Goal: Information Seeking & Learning: Learn about a topic

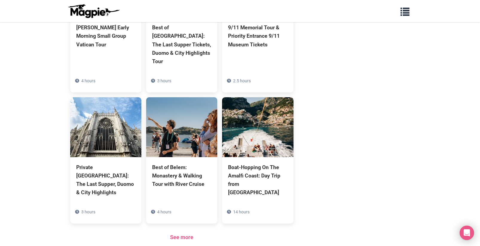
scroll to position [415, 0]
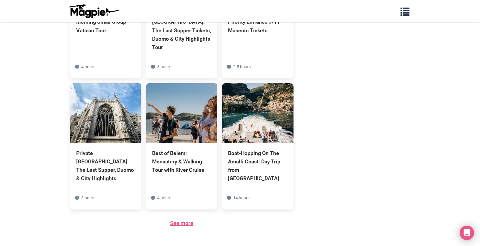
click at [181, 220] on link "See more" at bounding box center [181, 223] width 23 height 6
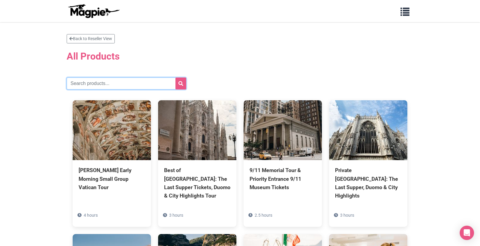
click at [88, 84] on input "text" at bounding box center [127, 83] width 120 height 12
type input "ultimate food tour"
click at [176, 77] on button "submit" at bounding box center [181, 83] width 11 height 12
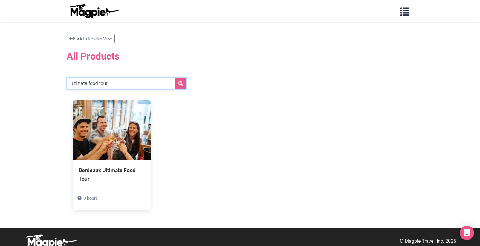
click at [84, 82] on input "ultimate food tour" at bounding box center [127, 83] width 120 height 12
type input "Marias food tour"
click at [176, 77] on button "submit" at bounding box center [181, 83] width 11 height 12
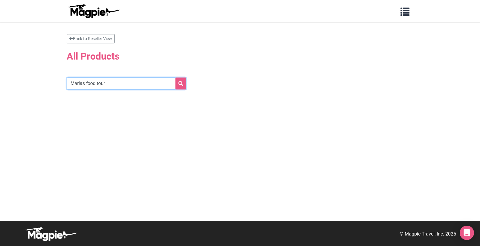
click at [83, 83] on input "Marias food tour" at bounding box center [127, 83] width 120 height 12
type input "Marais food tour"
click at [176, 77] on button "submit" at bounding box center [181, 83] width 11 height 12
click at [83, 83] on input "Marais food tour" at bounding box center [127, 83] width 120 height 12
drag, startPoint x: 106, startPoint y: 84, endPoint x: 61, endPoint y: 82, distance: 44.6
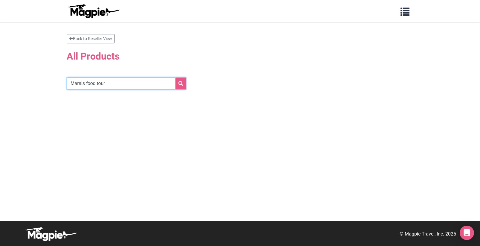
click at [61, 82] on div "Back to Reseller View All Products Marais food tour" at bounding box center [240, 70] width 359 height 72
type input "marais"
click at [176, 77] on button "submit" at bounding box center [181, 83] width 11 height 12
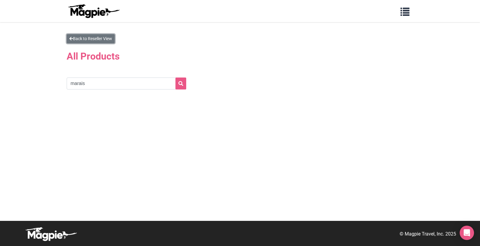
click at [86, 34] on link "Back to Reseller View" at bounding box center [91, 38] width 48 height 9
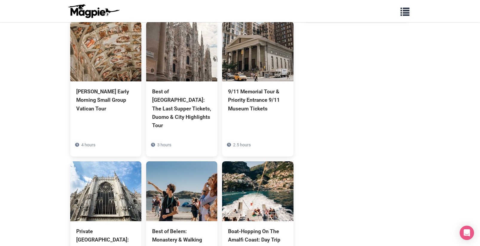
scroll to position [458, 0]
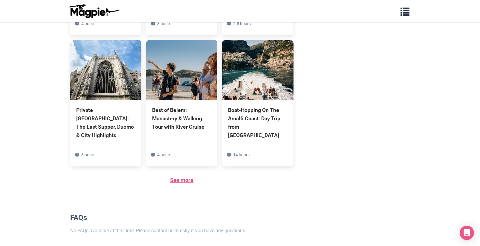
click at [179, 177] on link "See more" at bounding box center [181, 180] width 23 height 6
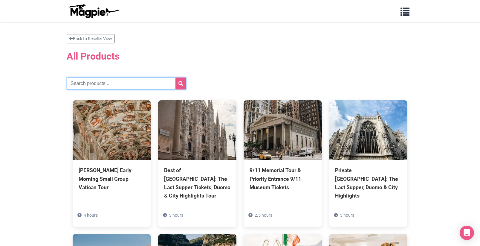
click at [81, 88] on input "text" at bounding box center [127, 83] width 120 height 12
type input "ultimate paris"
click at [176, 77] on button "submit" at bounding box center [181, 83] width 11 height 12
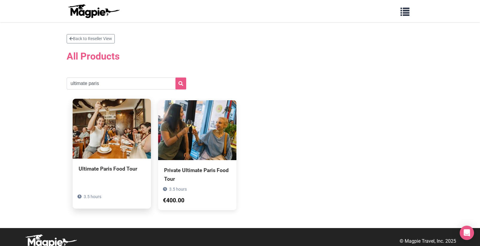
click at [111, 169] on div "Ultimate Paris Food Tour" at bounding box center [112, 168] width 66 height 8
